Goal: Task Accomplishment & Management: Manage account settings

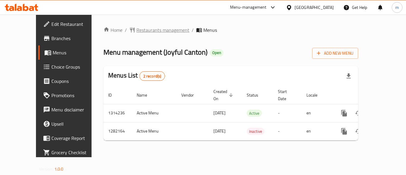
click at [137, 29] on span "Restaurants management" at bounding box center [163, 29] width 53 height 7
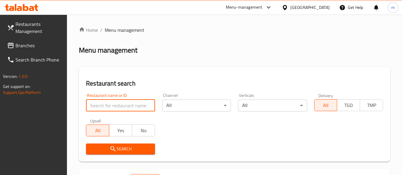
click at [123, 105] on input "search" at bounding box center [120, 106] width 69 height 12
paste input "694698"
type input "694698"
click button "Search" at bounding box center [120, 149] width 69 height 11
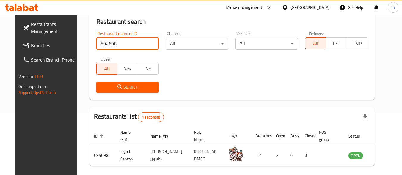
scroll to position [55, 0]
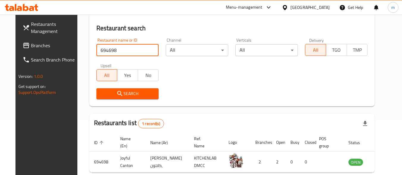
click at [313, 7] on div "[GEOGRAPHIC_DATA]" at bounding box center [309, 7] width 39 height 7
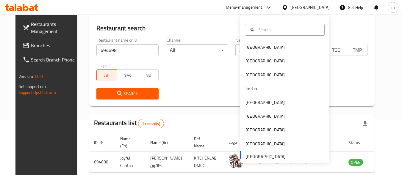
click at [256, 157] on div "Bahrain Egypt Iraq Jordan Kuwait Oman Qatar Saudi Arabia United Arab Emirates" at bounding box center [284, 101] width 89 height 122
click at [23, 43] on icon at bounding box center [26, 45] width 7 height 7
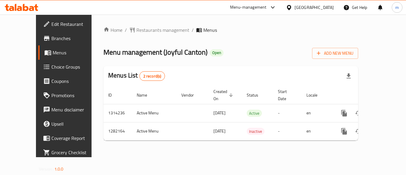
click at [140, 15] on div "Home / Restaurants management / Menus Menu management ( Joyful Canton ) Open Ad…" at bounding box center [231, 86] width 279 height 143
click at [137, 29] on span "Restaurants management" at bounding box center [163, 29] width 53 height 7
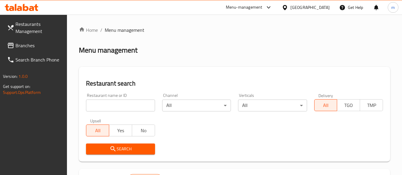
click at [115, 106] on input "search" at bounding box center [120, 106] width 69 height 12
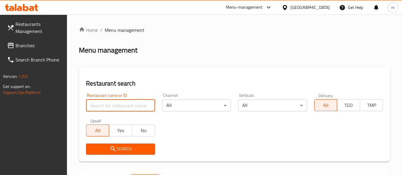
paste input "694698"
type input "694698"
click button "Search" at bounding box center [120, 149] width 69 height 11
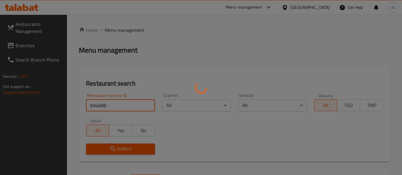
click button "Search" at bounding box center [120, 149] width 69 height 11
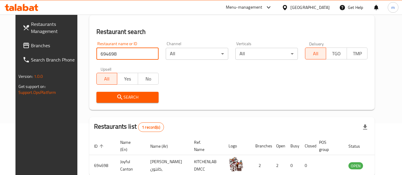
scroll to position [59, 0]
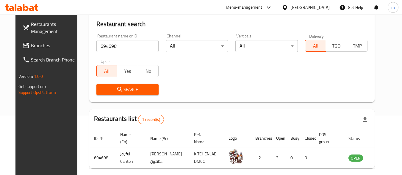
click at [311, 9] on div "[GEOGRAPHIC_DATA]" at bounding box center [309, 7] width 39 height 7
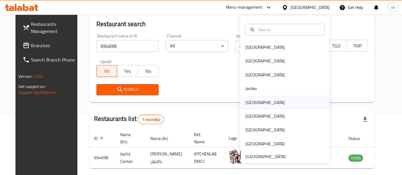
click at [249, 98] on div "Kuwait" at bounding box center [265, 103] width 49 height 14
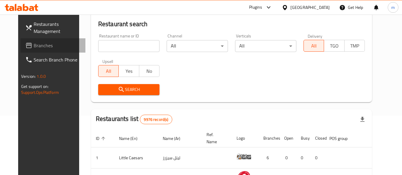
click at [24, 40] on link "Branches" at bounding box center [53, 45] width 65 height 14
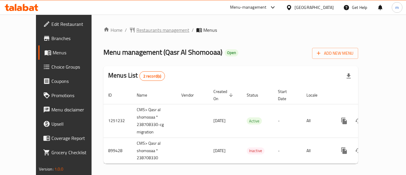
click at [137, 26] on span "Restaurants management" at bounding box center [163, 29] width 53 height 7
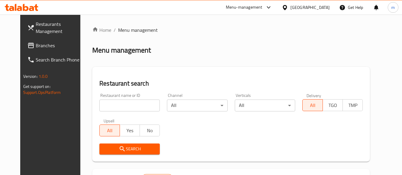
click at [120, 104] on input "search" at bounding box center [129, 106] width 60 height 12
paste input "658174"
type input "658174"
click at [122, 151] on span "Search" at bounding box center [129, 148] width 51 height 7
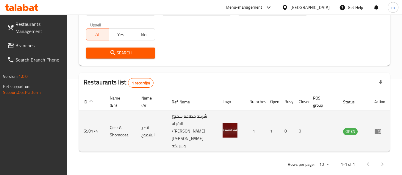
scroll to position [98, 0]
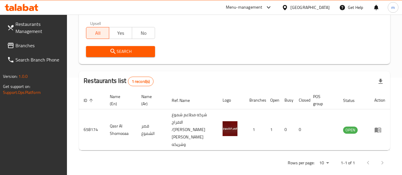
click at [39, 43] on span "Branches" at bounding box center [38, 45] width 47 height 7
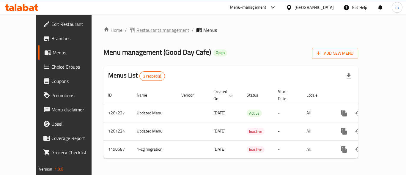
click at [151, 33] on span "Restaurants management" at bounding box center [163, 29] width 53 height 7
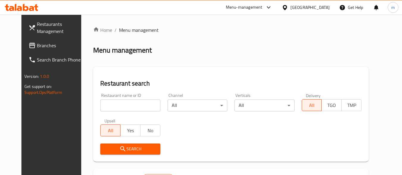
click at [126, 106] on input "search" at bounding box center [130, 106] width 60 height 12
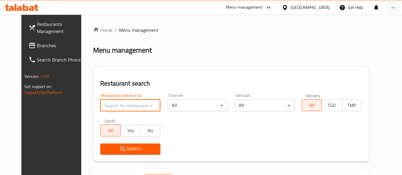
paste input "655893"
type input "655893"
click button "Search" at bounding box center [130, 149] width 60 height 11
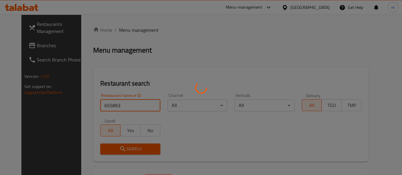
click button "Search" at bounding box center [130, 149] width 60 height 11
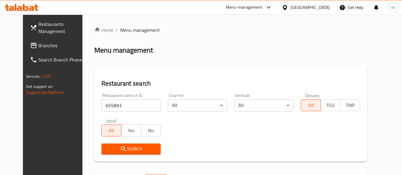
click at [288, 5] on icon at bounding box center [285, 7] width 6 height 6
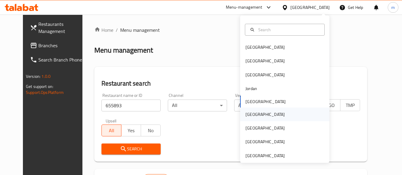
click at [255, 113] on div "Oman" at bounding box center [265, 115] width 49 height 14
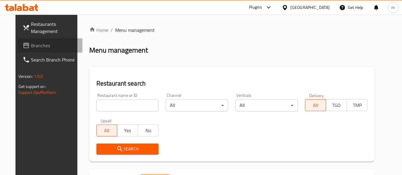
click at [32, 43] on span "Branches" at bounding box center [54, 45] width 47 height 7
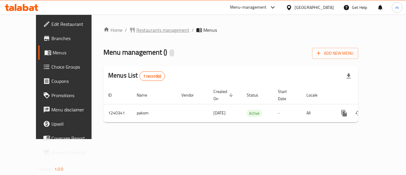
click at [137, 29] on span "Restaurants management" at bounding box center [163, 29] width 53 height 7
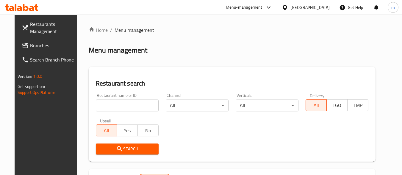
click at [104, 103] on input "search" at bounding box center [127, 106] width 63 height 12
paste input "680210"
type input "680210"
click button "Search" at bounding box center [127, 149] width 63 height 11
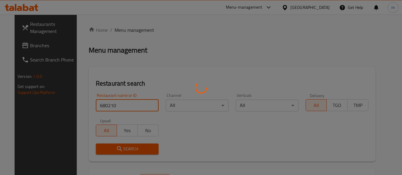
click button "Search" at bounding box center [127, 149] width 63 height 11
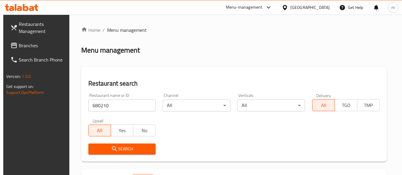
click at [323, 8] on div "[GEOGRAPHIC_DATA]" at bounding box center [309, 7] width 39 height 7
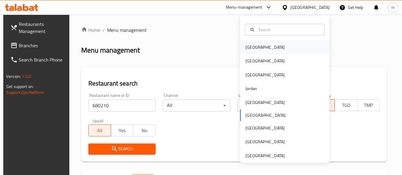
click at [254, 50] on div "[GEOGRAPHIC_DATA]" at bounding box center [264, 47] width 39 height 7
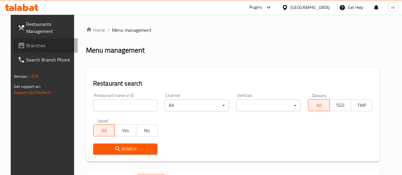
click at [18, 44] on icon at bounding box center [21, 45] width 7 height 7
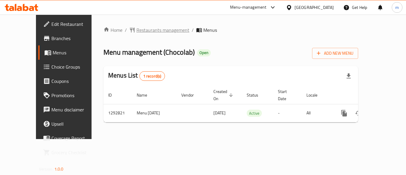
click at [137, 29] on span "Restaurants management" at bounding box center [163, 29] width 53 height 7
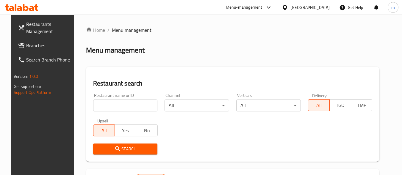
click at [106, 103] on input "search" at bounding box center [125, 106] width 65 height 12
paste input "699114"
type input "699114"
click button "Search" at bounding box center [125, 149] width 65 height 11
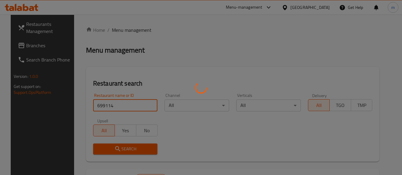
click button "Search" at bounding box center [125, 149] width 65 height 11
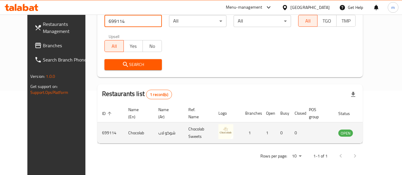
scroll to position [85, 0]
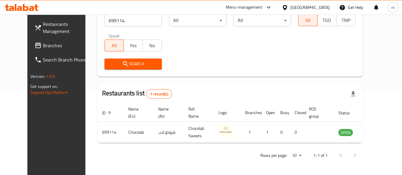
click at [318, 7] on div "[GEOGRAPHIC_DATA]" at bounding box center [309, 7] width 39 height 7
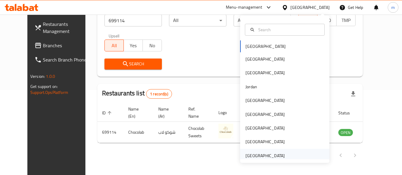
click at [250, 156] on div "[GEOGRAPHIC_DATA]" at bounding box center [264, 156] width 39 height 7
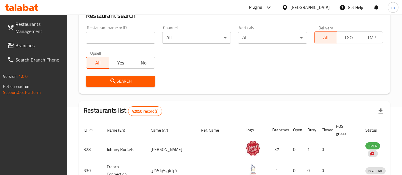
scroll to position [85, 0]
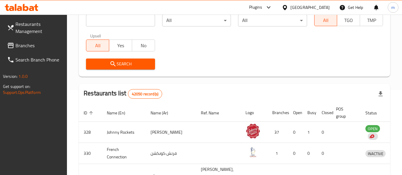
click at [32, 43] on span "Branches" at bounding box center [38, 45] width 47 height 7
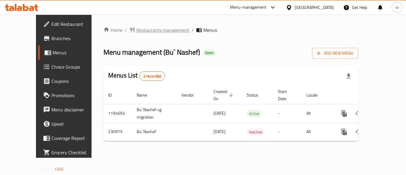
click at [137, 27] on span "Restaurants management" at bounding box center [163, 29] width 53 height 7
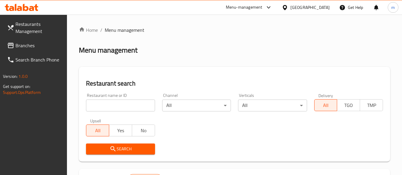
click at [123, 102] on input "search" at bounding box center [120, 106] width 69 height 12
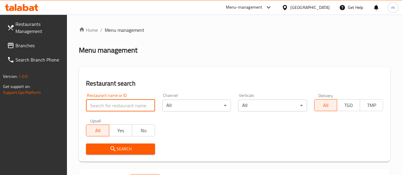
paste input "626061"
type input "626061"
click button "Search" at bounding box center [120, 149] width 69 height 11
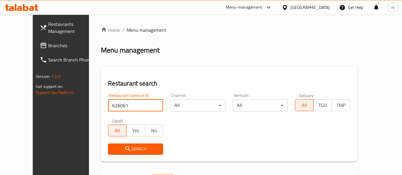
click at [131, 151] on span "Search" at bounding box center [136, 148] width 46 height 7
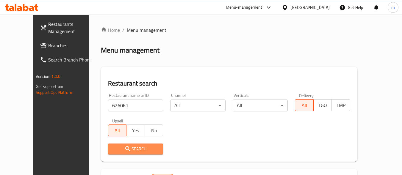
click at [131, 151] on span "Search" at bounding box center [136, 148] width 46 height 7
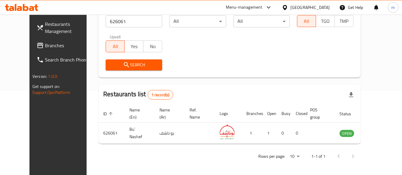
scroll to position [85, 0]
